Goal: Find contact information

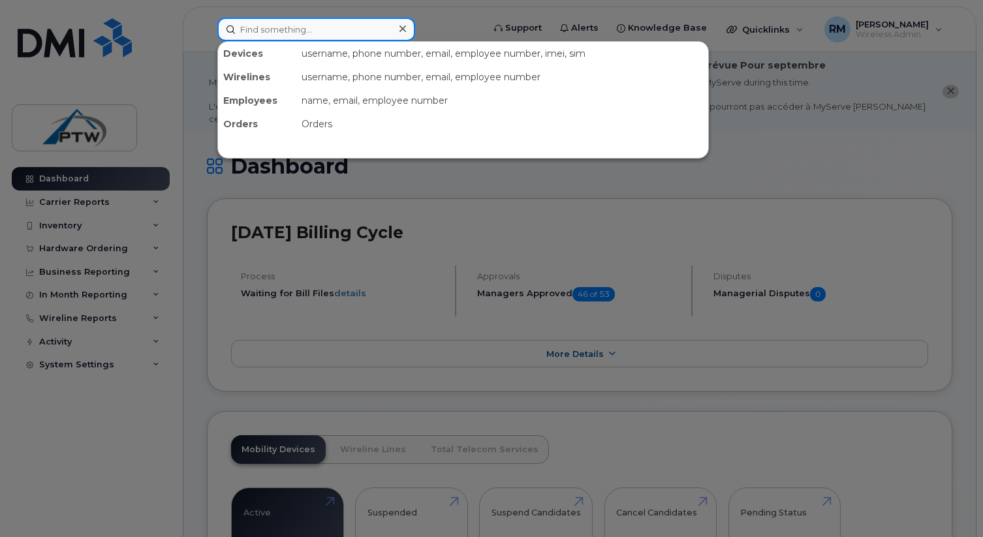
click at [342, 28] on input at bounding box center [316, 30] width 198 height 24
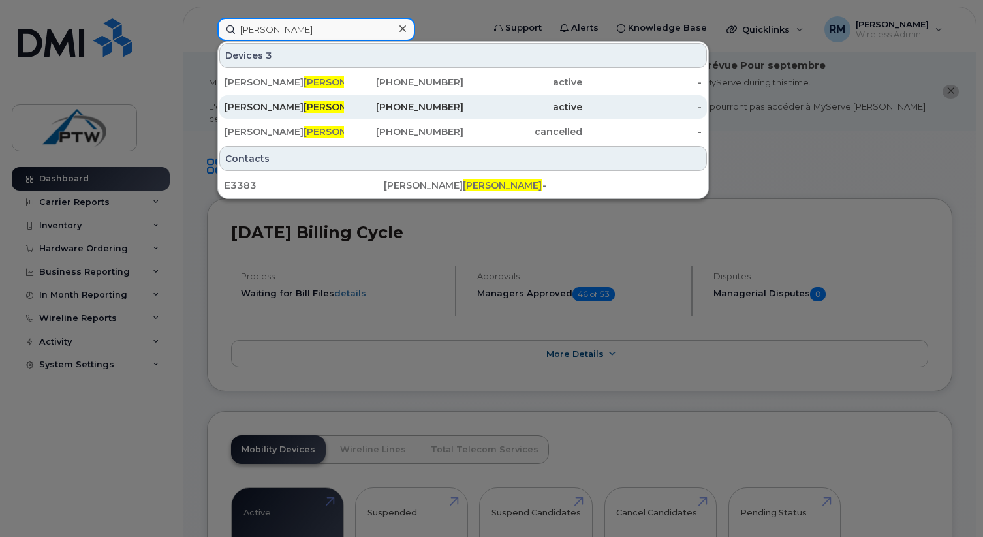
type input "[PERSON_NAME]"
click at [322, 104] on div "[PERSON_NAME]" at bounding box center [284, 107] width 119 height 13
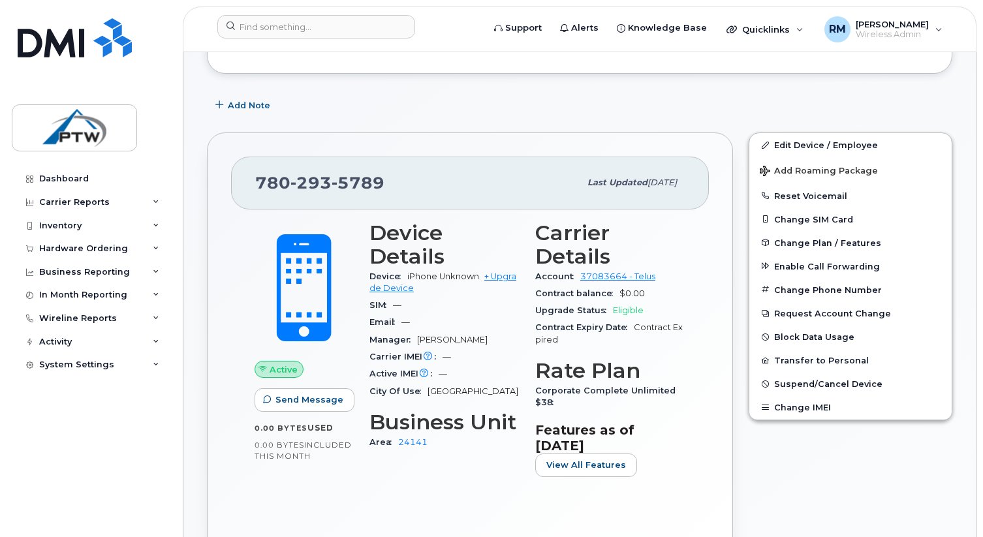
scroll to position [296, 0]
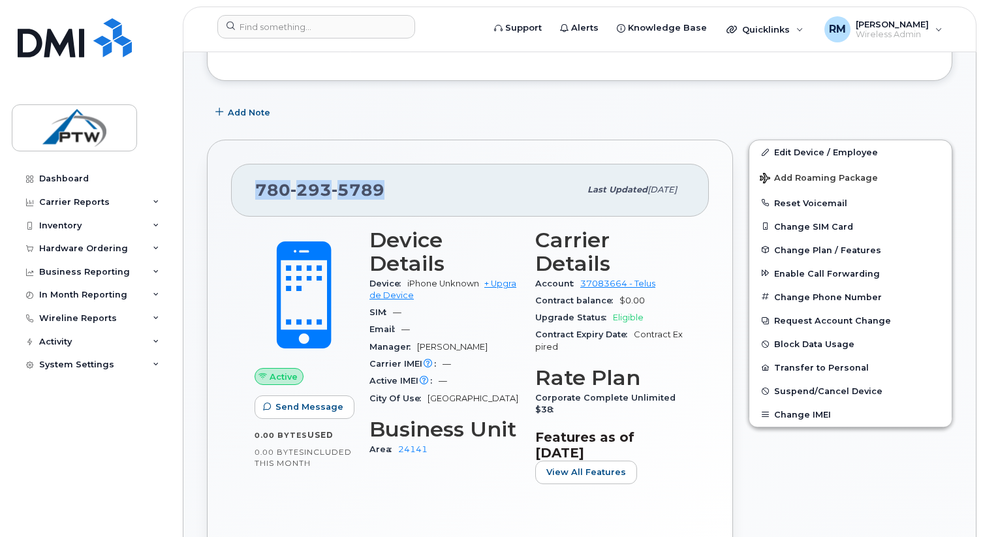
drag, startPoint x: 382, startPoint y: 192, endPoint x: 263, endPoint y: 190, distance: 118.8
click at [259, 190] on div "[PHONE_NUMBER]" at bounding box center [417, 189] width 324 height 27
copy span "780 293 5789"
